Goal: Task Accomplishment & Management: Manage account settings

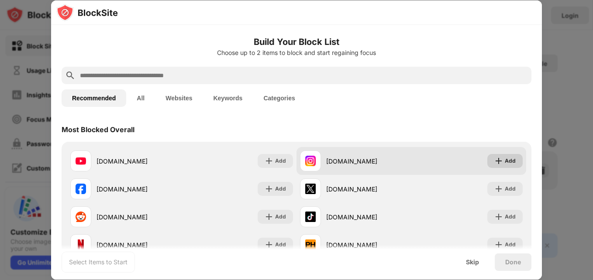
click at [509, 161] on div "Add" at bounding box center [504, 161] width 35 height 14
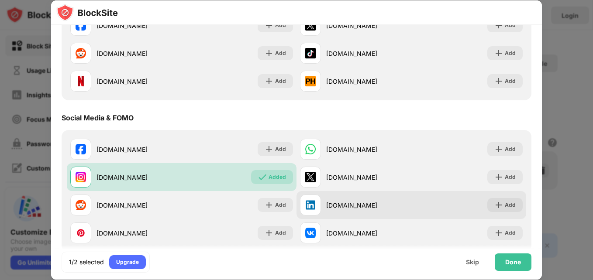
scroll to position [218, 0]
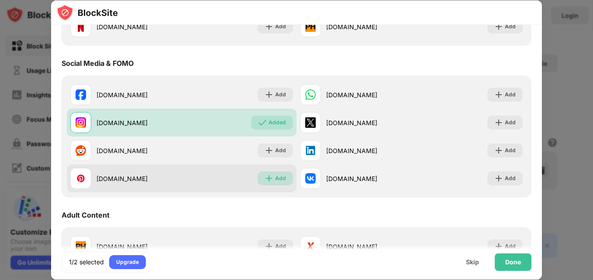
click at [282, 175] on div "Add" at bounding box center [280, 178] width 11 height 9
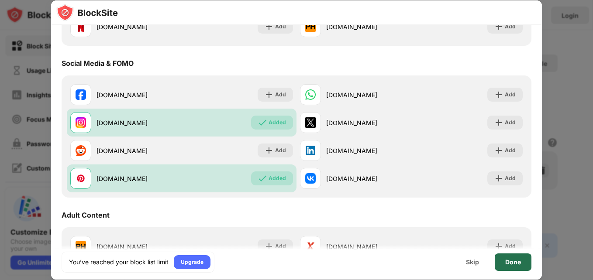
click at [519, 265] on div "Done" at bounding box center [513, 262] width 16 height 7
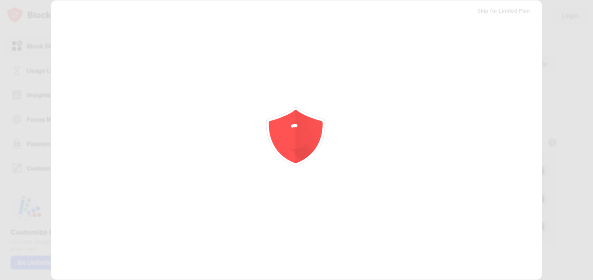
scroll to position [0, 0]
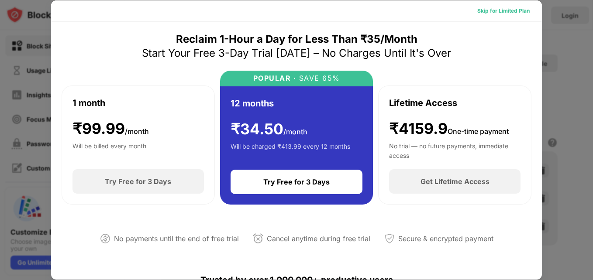
click at [479, 10] on div "Skip for Limited Plan" at bounding box center [503, 11] width 52 height 9
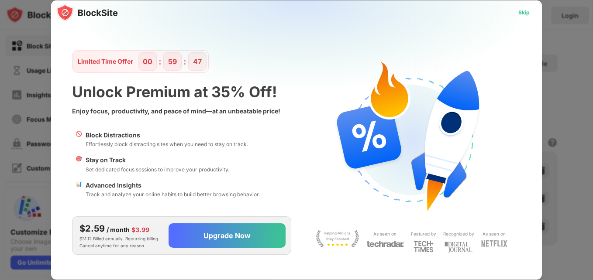
click at [526, 14] on div "Skip" at bounding box center [523, 12] width 11 height 9
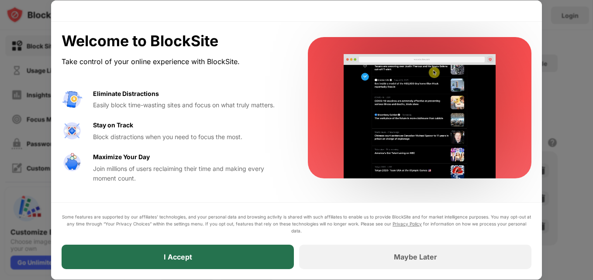
click at [235, 247] on div "I Accept" at bounding box center [178, 257] width 232 height 24
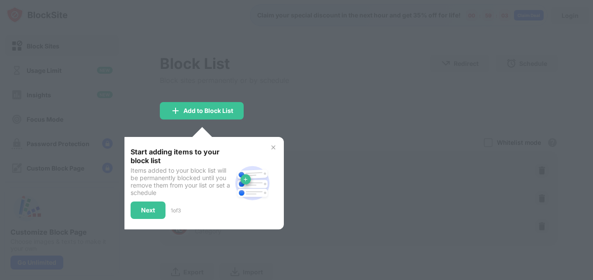
click at [270, 148] on img at bounding box center [273, 147] width 7 height 7
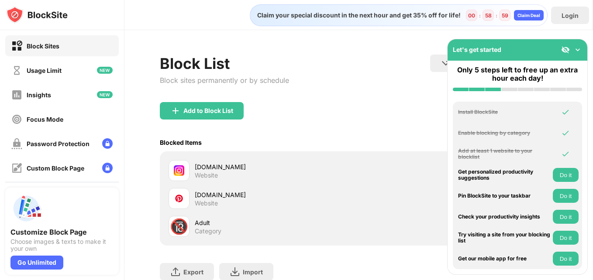
click at [568, 175] on button "Do it" at bounding box center [566, 175] width 26 height 14
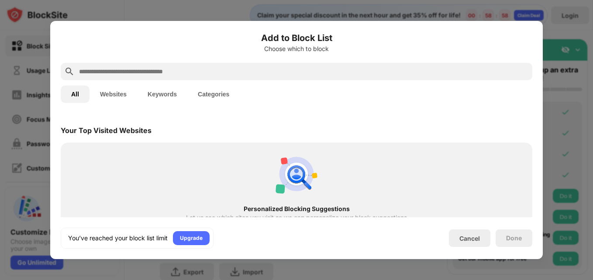
scroll to position [304, 0]
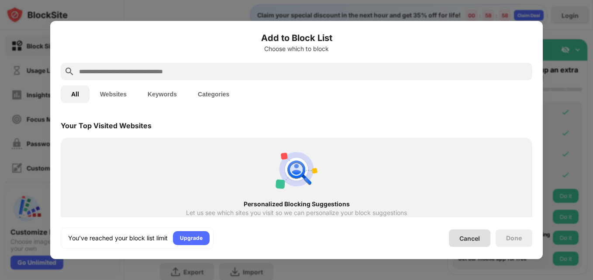
click at [475, 235] on div "Cancel" at bounding box center [469, 238] width 21 height 7
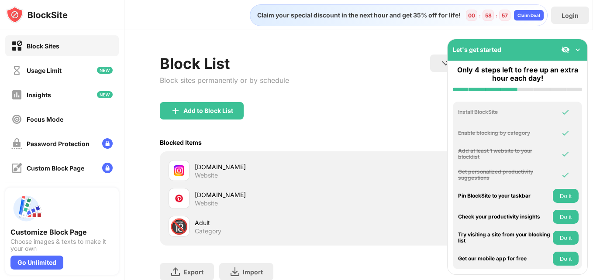
click at [567, 196] on button "Do it" at bounding box center [566, 196] width 26 height 14
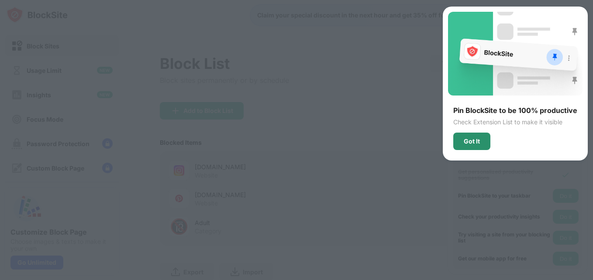
click at [485, 148] on div "Got It" at bounding box center [471, 141] width 37 height 17
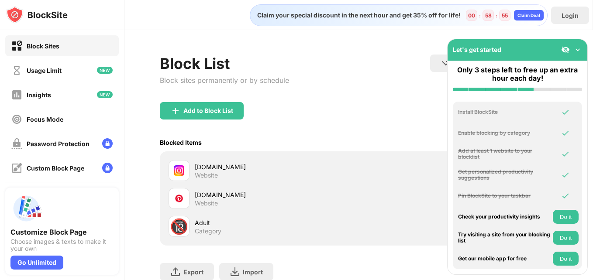
click at [573, 220] on button "Do it" at bounding box center [566, 217] width 26 height 14
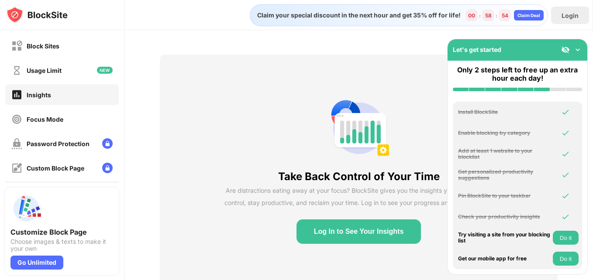
click at [569, 241] on button "Do it" at bounding box center [566, 238] width 26 height 14
click at [570, 258] on button "Do it" at bounding box center [566, 259] width 26 height 14
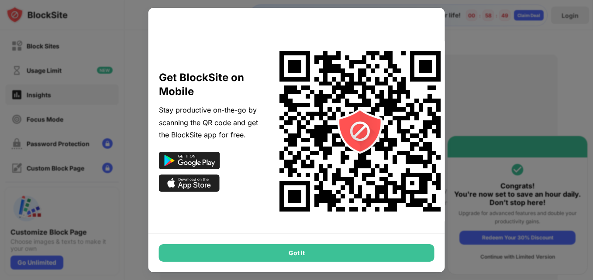
click at [421, 258] on div "Got It" at bounding box center [296, 252] width 275 height 17
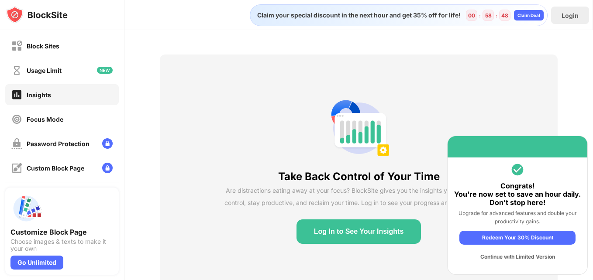
click at [501, 258] on div "Continue with Limited Version" at bounding box center [517, 257] width 116 height 14
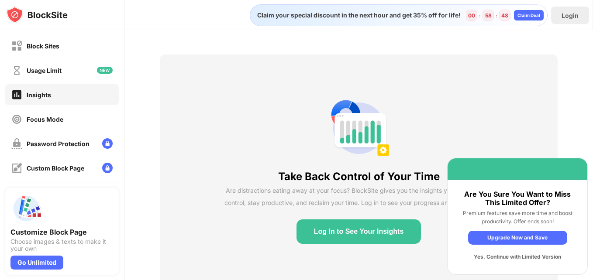
click at [501, 258] on div "Yes, Continue with Limited Version" at bounding box center [517, 257] width 99 height 14
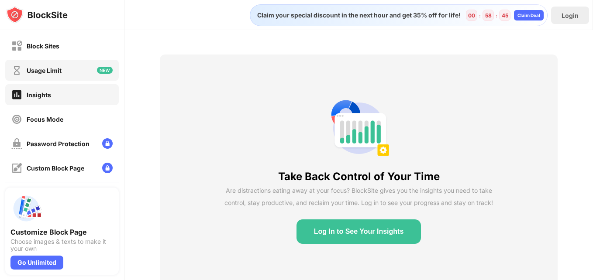
click at [48, 79] on div "Usage Limit" at bounding box center [61, 70] width 113 height 21
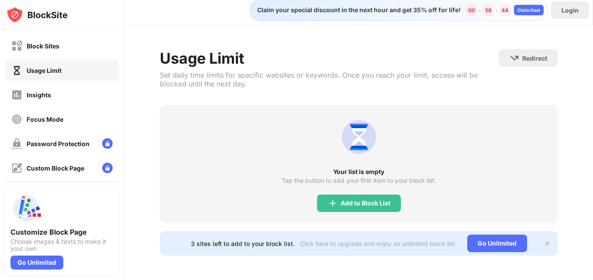
scroll to position [12, 0]
click at [543, 240] on img at bounding box center [546, 243] width 7 height 7
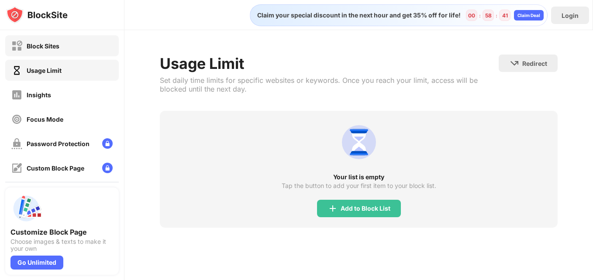
click at [38, 48] on div "Block Sites" at bounding box center [43, 45] width 33 height 7
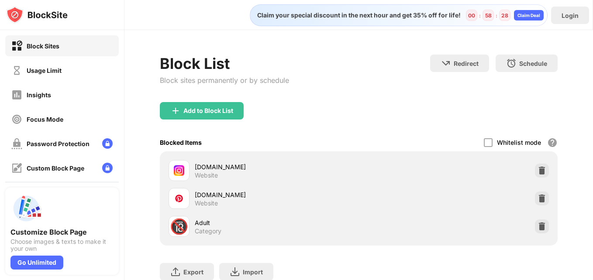
scroll to position [65, 0]
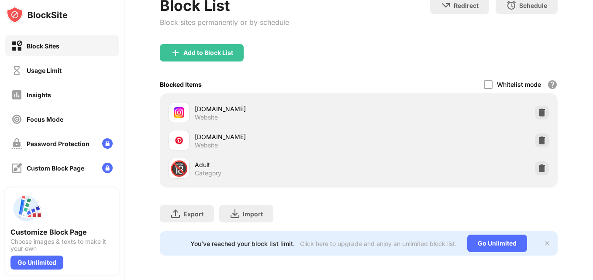
click at [543, 240] on img at bounding box center [546, 243] width 7 height 7
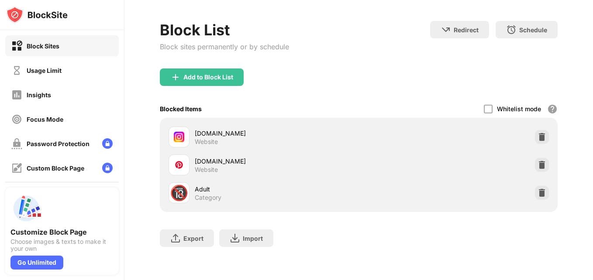
scroll to position [0, 0]
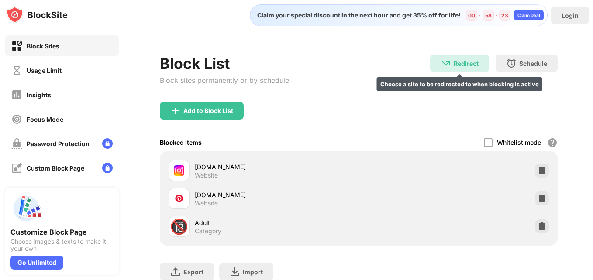
click at [446, 68] on div "Redirect Choose a site to be redirected to when blocking is active" at bounding box center [459, 63] width 59 height 17
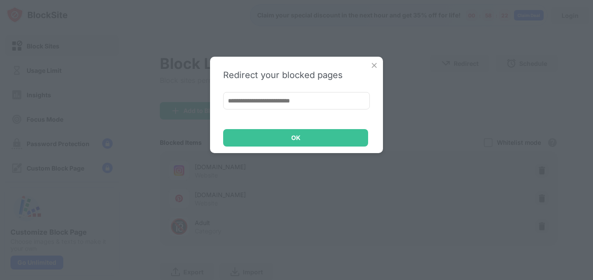
click at [309, 105] on input at bounding box center [296, 100] width 147 height 17
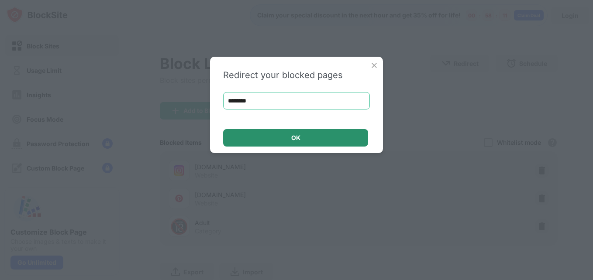
type input "********"
click at [278, 138] on div "OK" at bounding box center [295, 137] width 145 height 17
